Goal: Download file/media

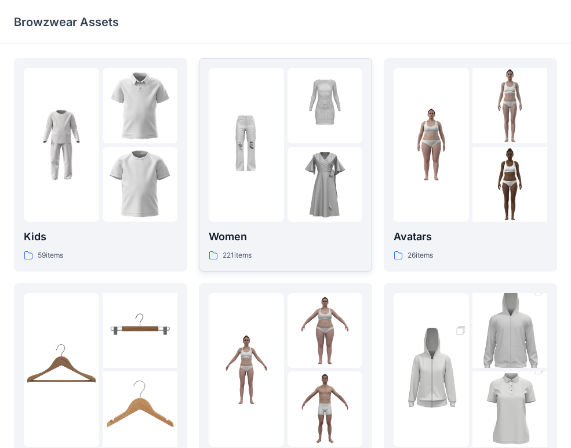
click at [266, 236] on p "Women" at bounding box center [286, 236] width 154 height 16
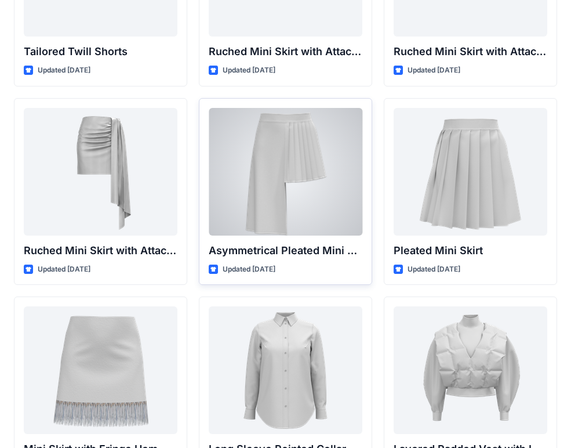
scroll to position [3138, 0]
click at [314, 200] on div at bounding box center [286, 172] width 154 height 128
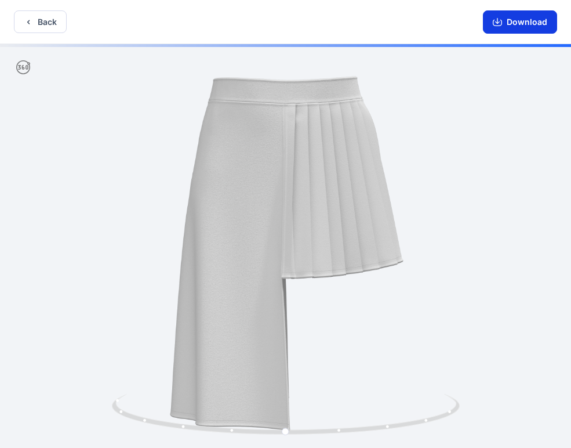
click at [487, 18] on button "Download" at bounding box center [520, 21] width 74 height 23
